Goal: Check status: Check status

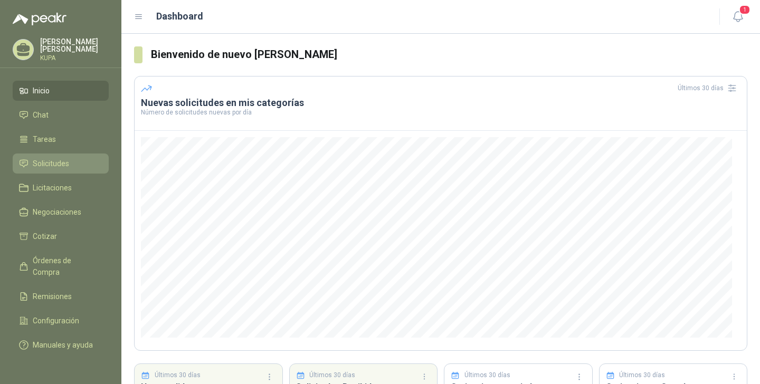
click at [69, 164] on li "Solicitudes" at bounding box center [60, 164] width 83 height 12
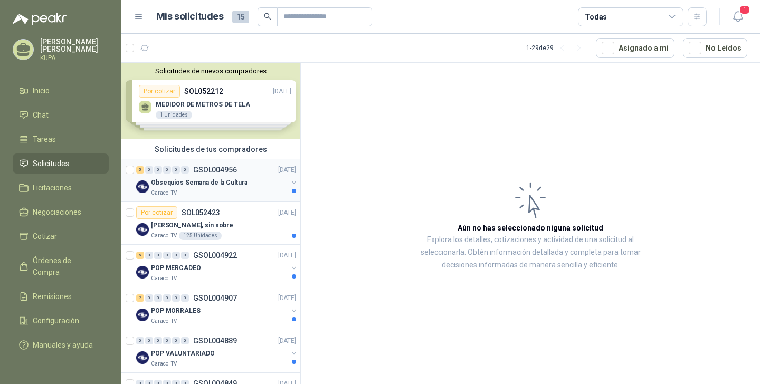
click at [245, 174] on div "5 0 0 0 0 0 GSOL004956 [DATE]" at bounding box center [217, 170] width 162 height 13
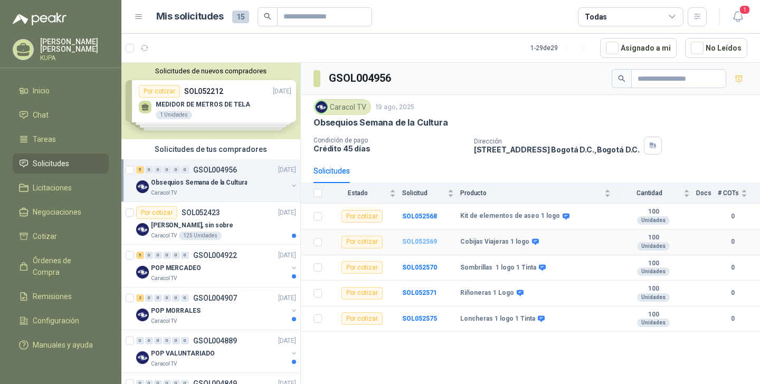
click at [422, 242] on b "SOL052569" at bounding box center [419, 241] width 35 height 7
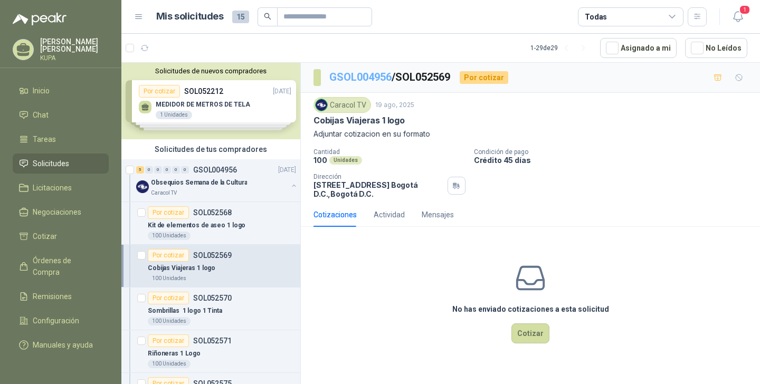
click at [372, 79] on link "GSOL004956" at bounding box center [361, 77] width 62 height 13
